Goal: Navigation & Orientation: Find specific page/section

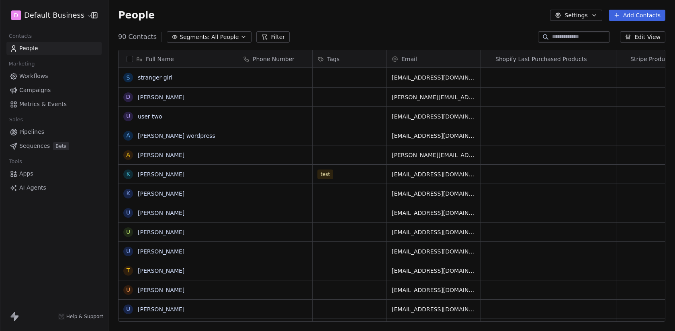
scroll to position [291, 566]
click at [57, 79] on link "Workflows" at bounding box center [53, 76] width 95 height 13
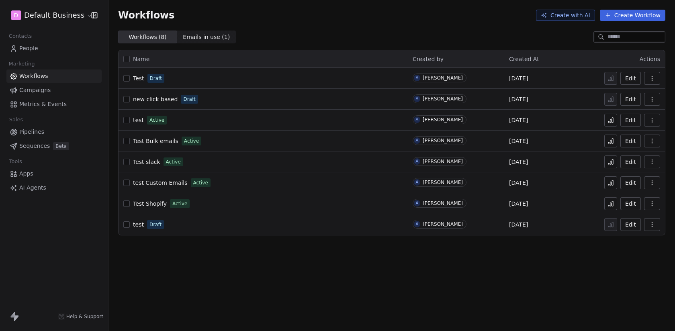
click at [59, 91] on link "Campaigns" at bounding box center [53, 90] width 95 height 13
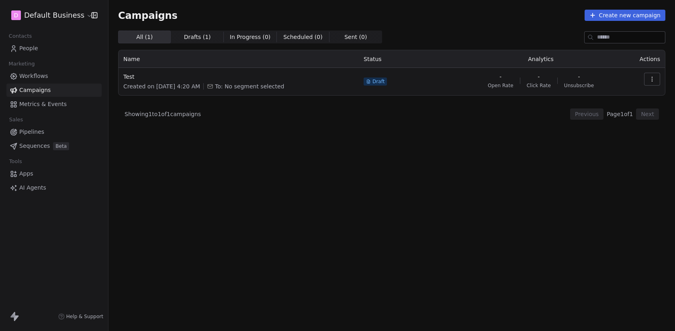
click at [57, 74] on link "Workflows" at bounding box center [53, 76] width 95 height 13
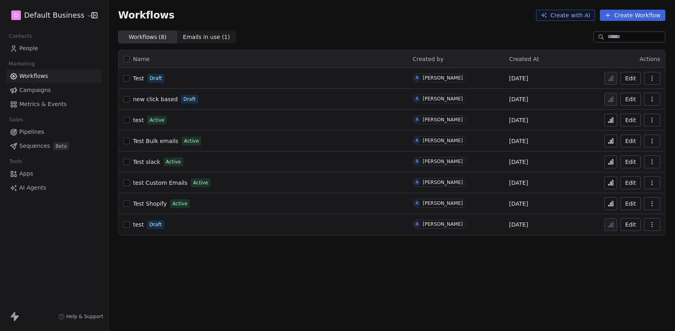
click at [135, 75] on span "Test" at bounding box center [138, 78] width 11 height 6
